Goal: Transaction & Acquisition: Download file/media

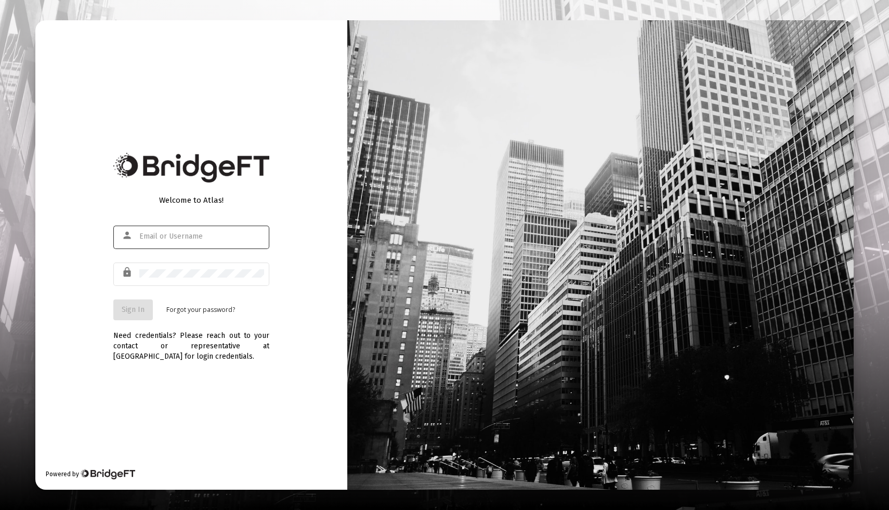
type input "[EMAIL_ADDRESS][DOMAIN_NAME]"
click at [132, 305] on span "Sign In" at bounding box center [133, 309] width 23 height 9
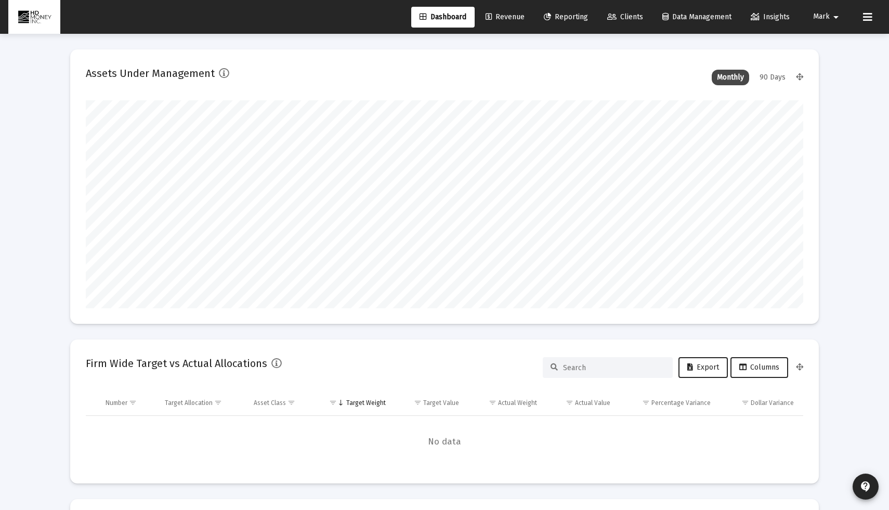
scroll to position [208, 386]
click at [561, 17] on span "Reporting" at bounding box center [566, 16] width 44 height 9
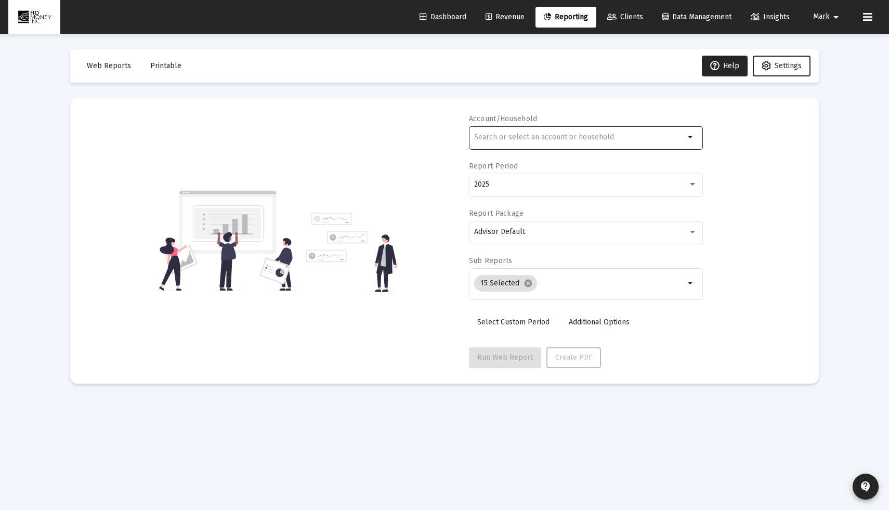
click at [548, 149] on div at bounding box center [579, 136] width 211 height 25
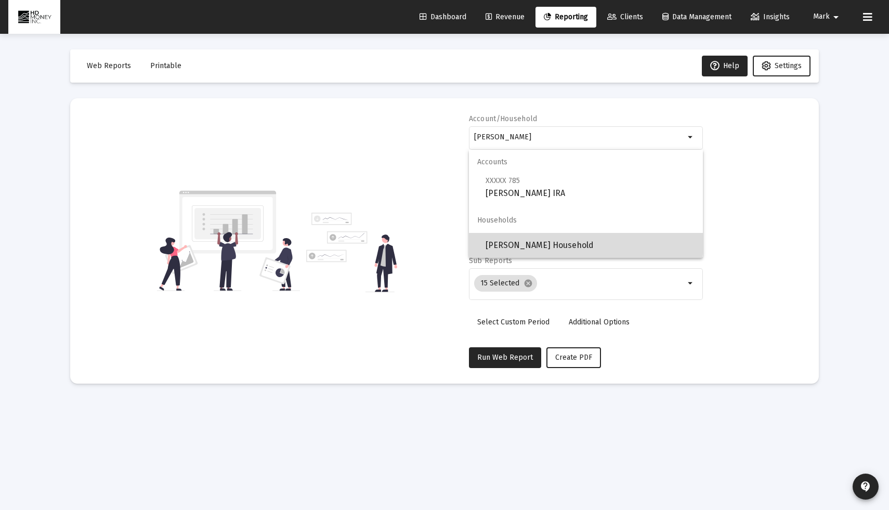
click at [558, 241] on span "[PERSON_NAME] Household" at bounding box center [590, 245] width 209 height 25
type input "[PERSON_NAME] Household"
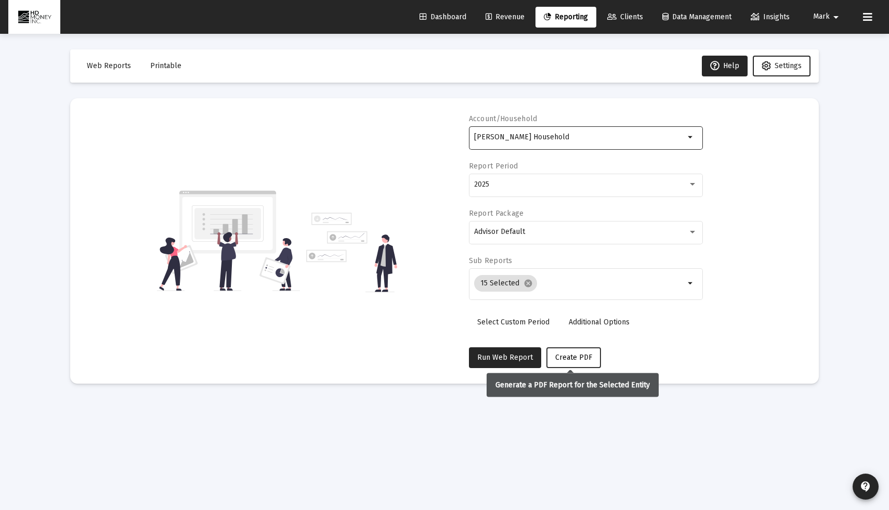
click at [565, 360] on span "Create PDF" at bounding box center [573, 357] width 37 height 9
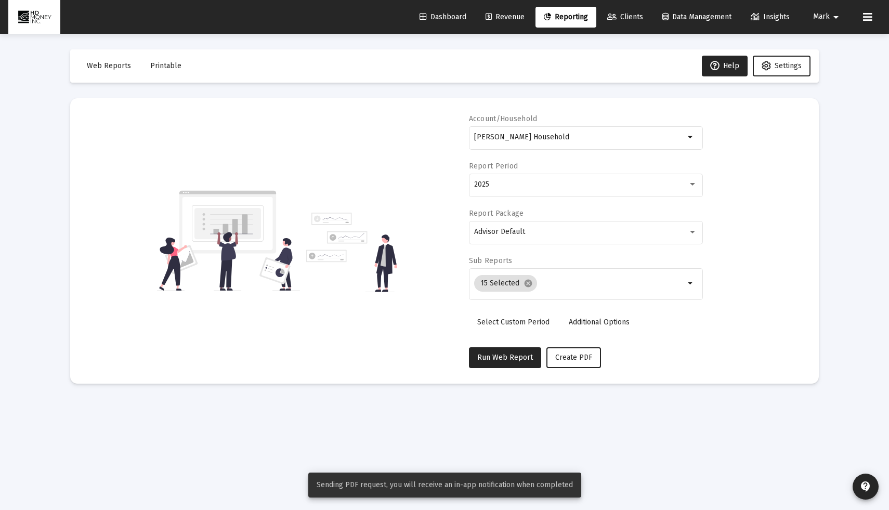
click at [168, 67] on span "Printable" at bounding box center [165, 65] width 31 height 9
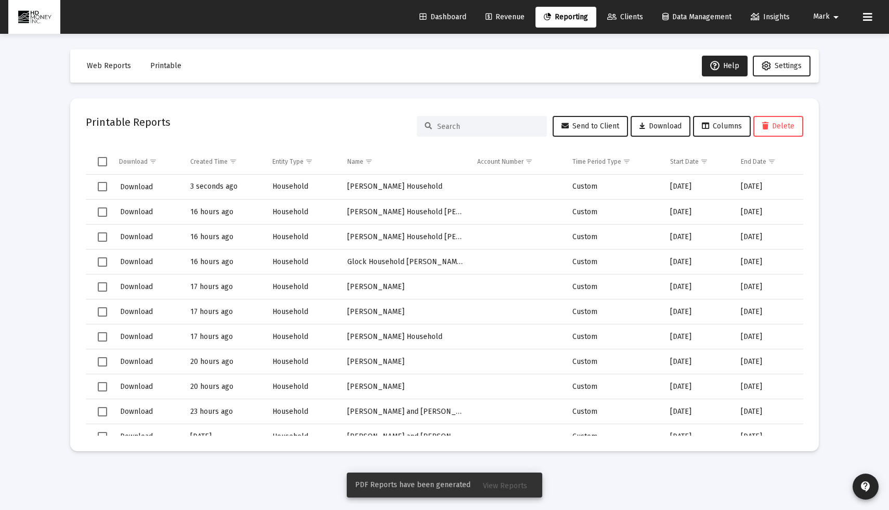
click at [506, 484] on span "View Reports" at bounding box center [505, 485] width 44 height 9
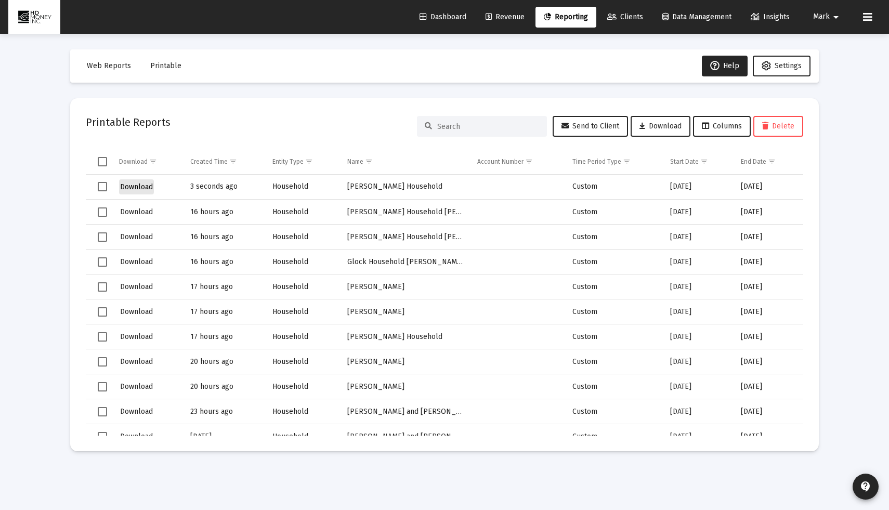
click at [149, 189] on span "Download" at bounding box center [136, 187] width 33 height 9
